Goal: Task Accomplishment & Management: Use online tool/utility

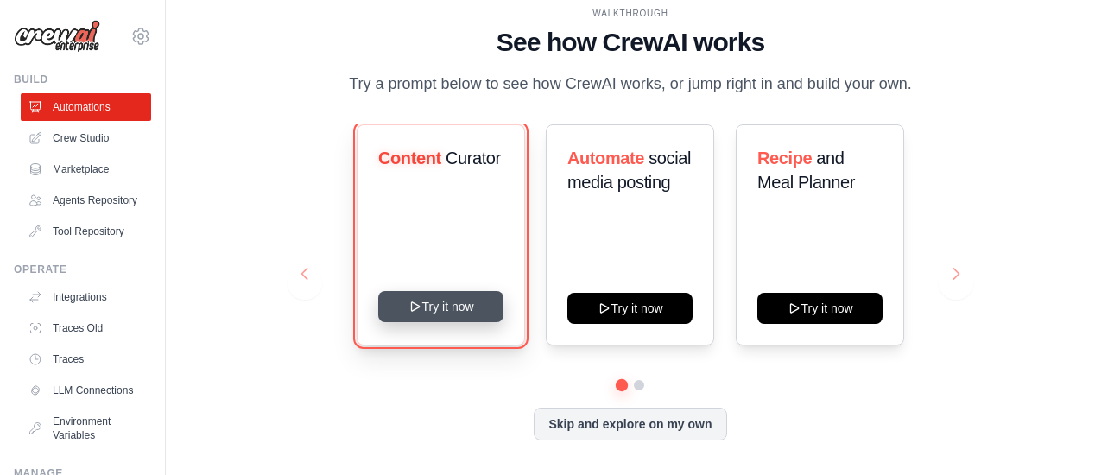
click at [434, 304] on button "Try it now" at bounding box center [440, 306] width 125 height 31
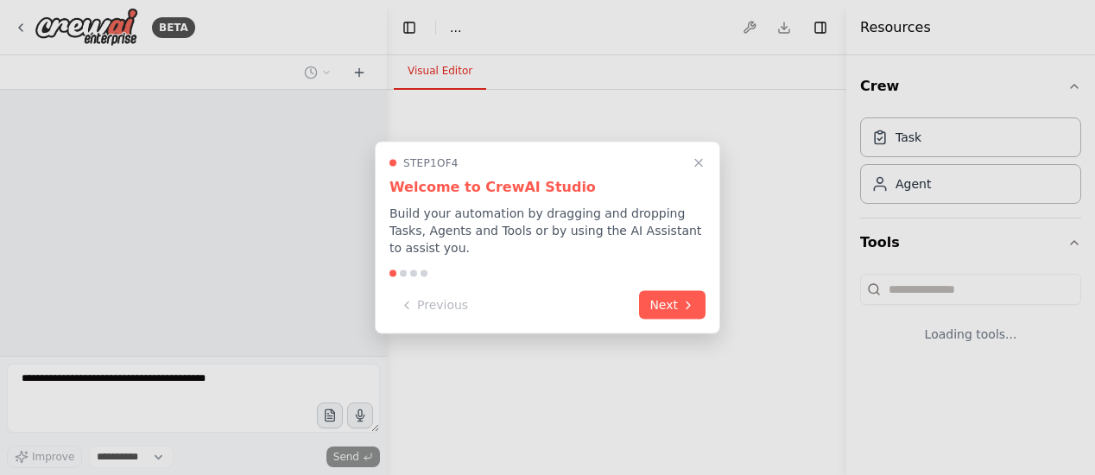
select select "****"
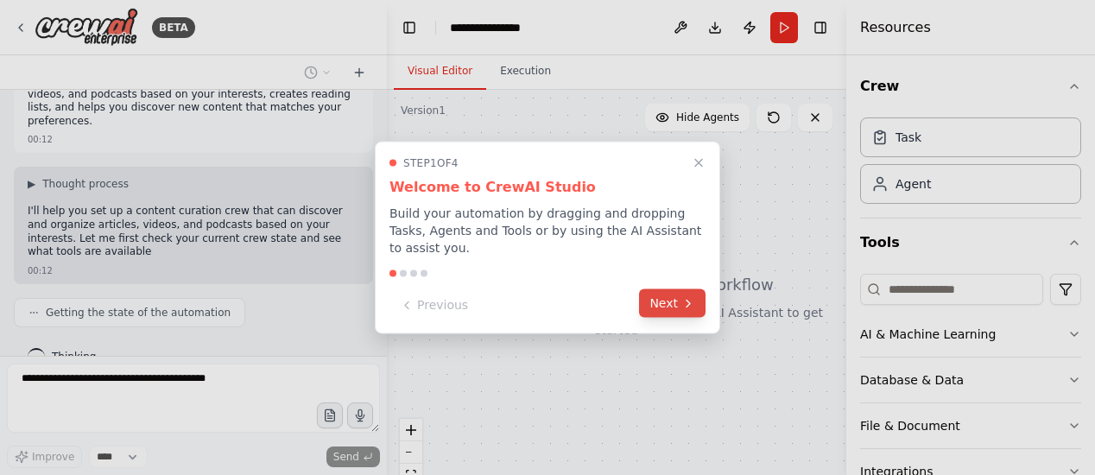
click at [661, 303] on button "Next" at bounding box center [672, 303] width 66 height 28
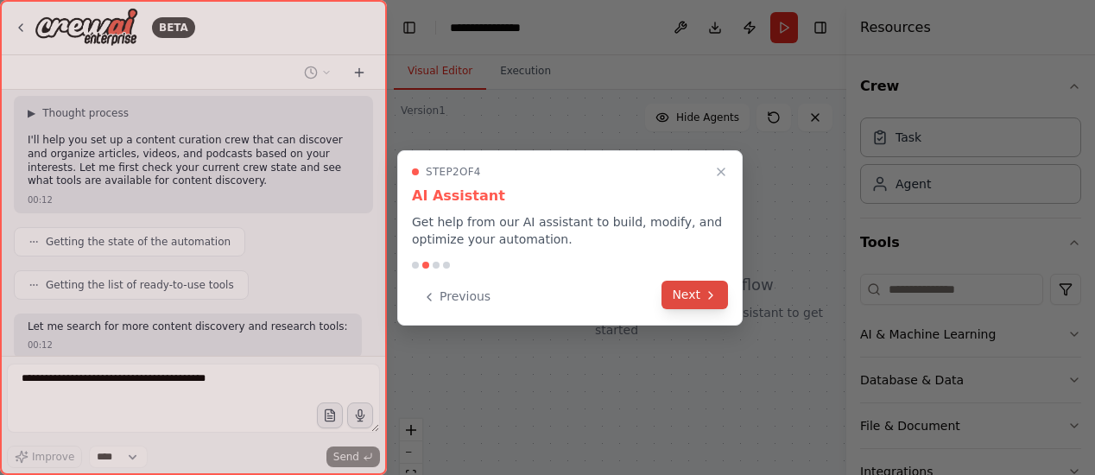
scroll to position [194, 0]
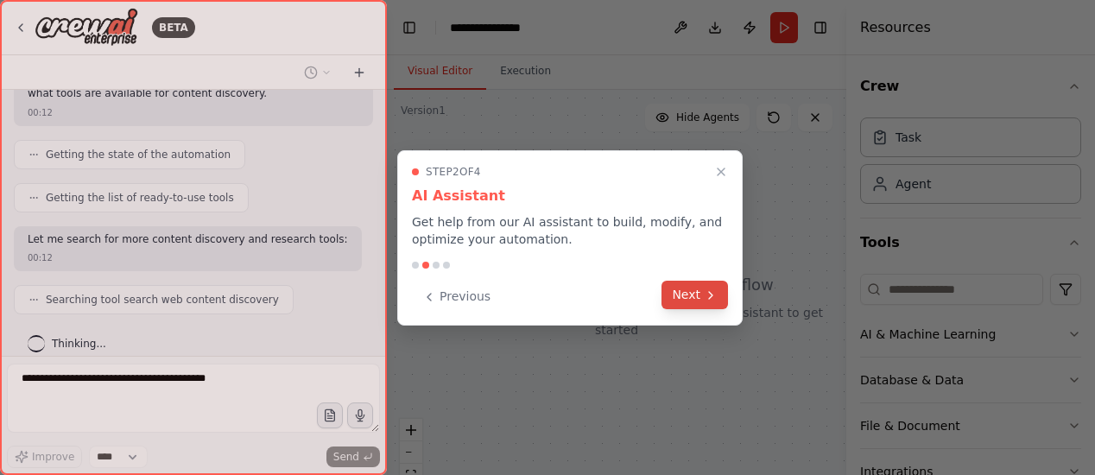
click at [688, 281] on button "Next" at bounding box center [694, 295] width 66 height 28
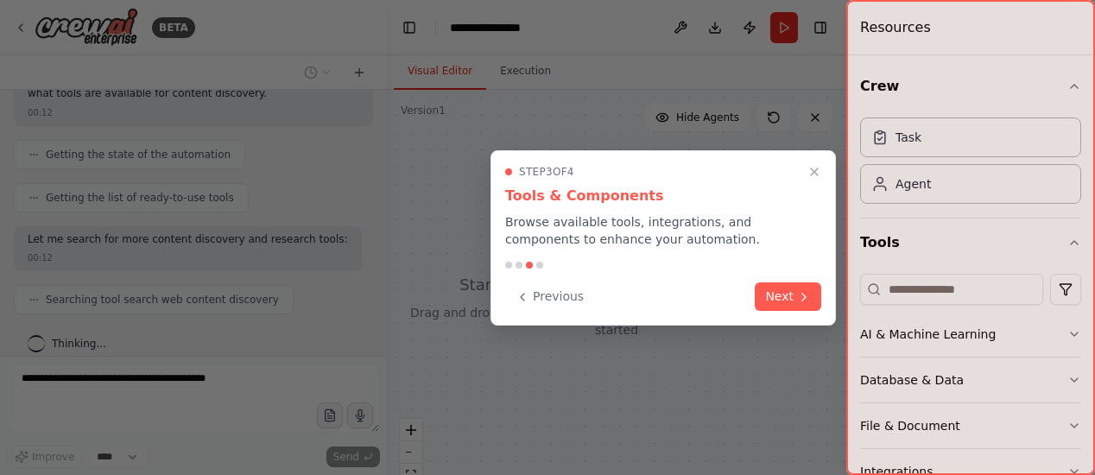
scroll to position [237, 0]
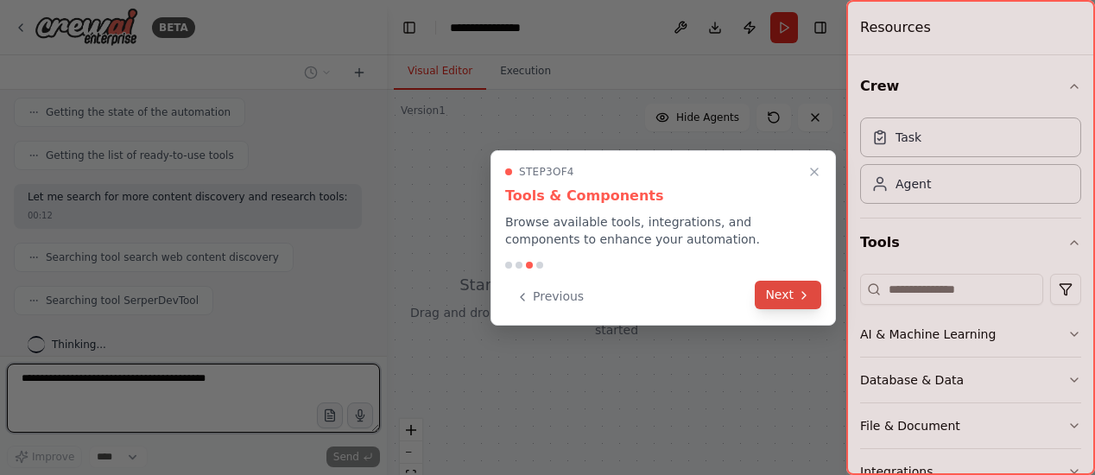
click at [801, 295] on icon at bounding box center [804, 295] width 14 height 14
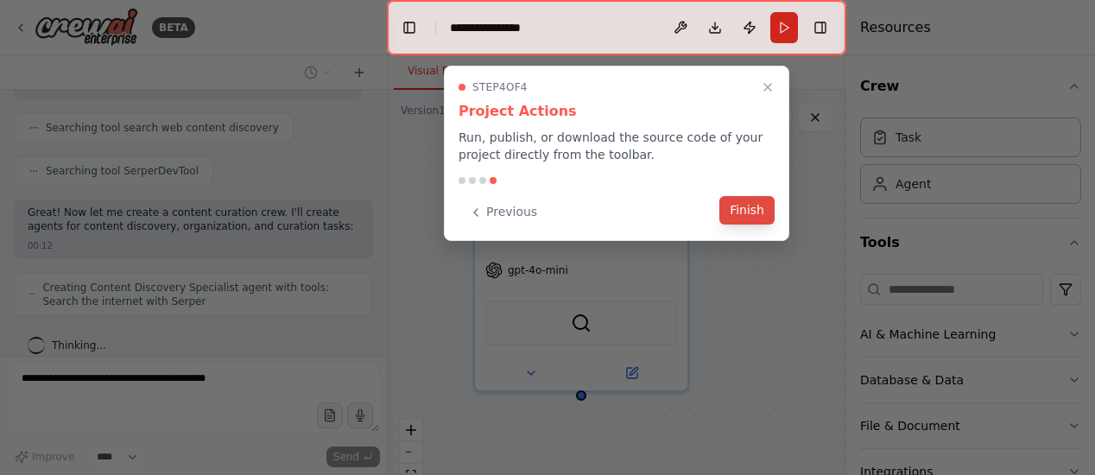
scroll to position [408, 0]
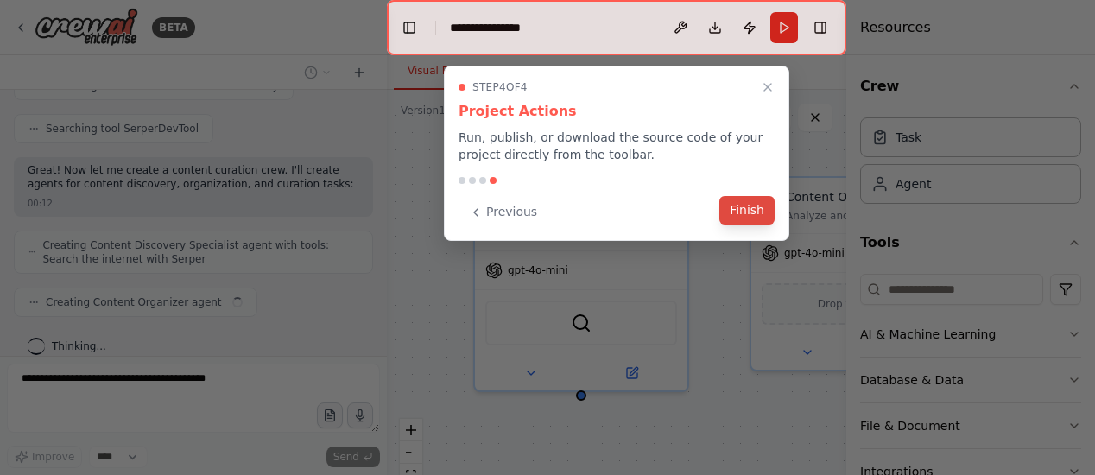
click at [756, 208] on button "Finish" at bounding box center [746, 210] width 55 height 28
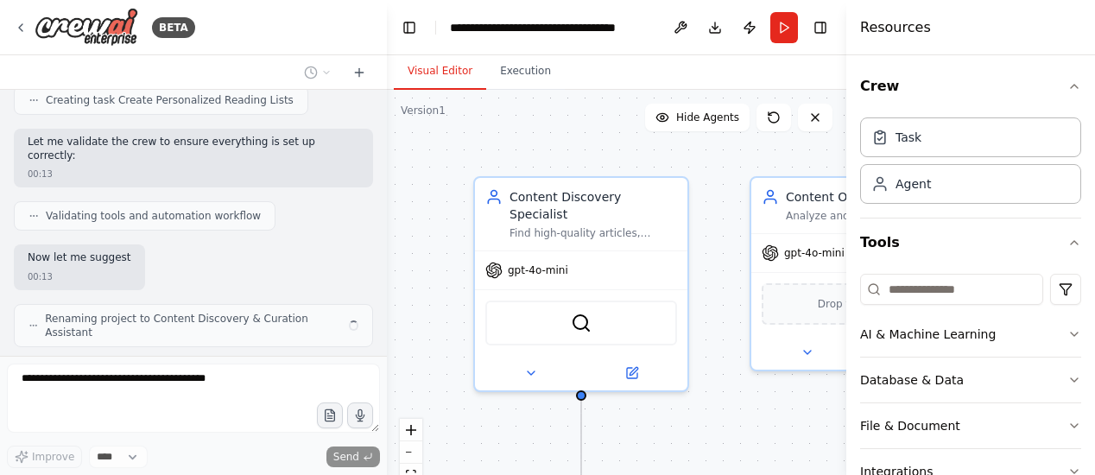
scroll to position [842, 0]
